Goal: Find specific page/section: Find specific page/section

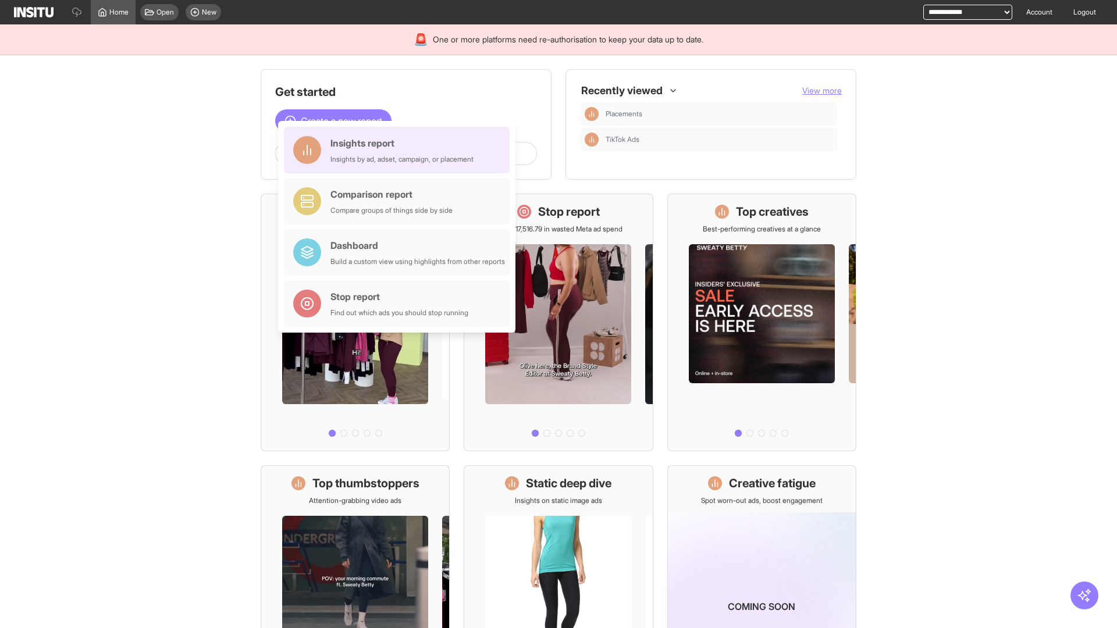
click at [400, 150] on div "Insights report Insights by ad, adset, campaign, or placement" at bounding box center [402, 150] width 143 height 28
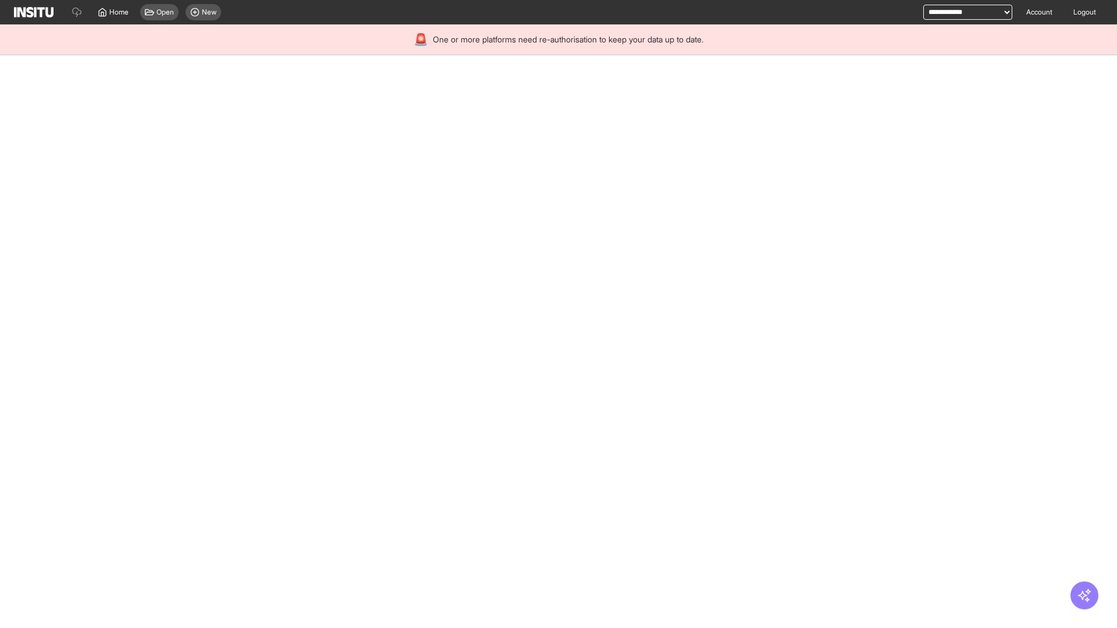
select select "**"
